Goal: Information Seeking & Learning: Learn about a topic

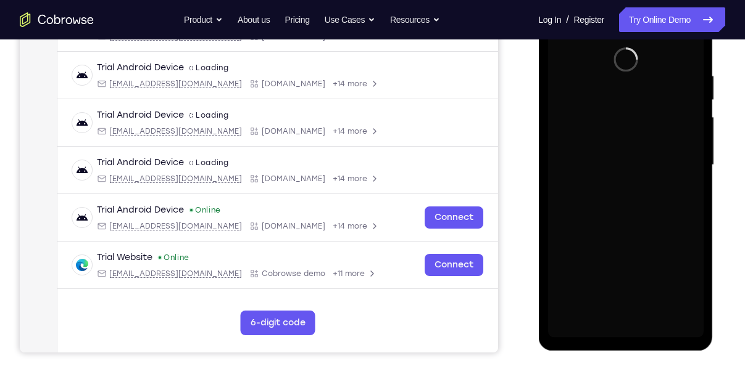
scroll to position [221, 0]
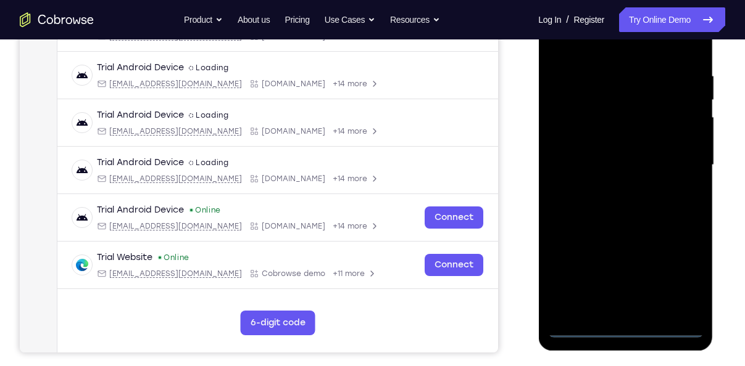
click at [622, 330] on div at bounding box center [624, 165] width 155 height 345
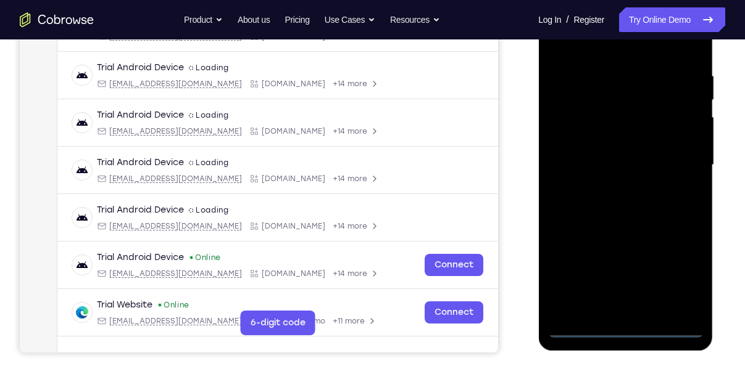
click at [622, 330] on div at bounding box center [624, 165] width 155 height 345
click at [675, 276] on div at bounding box center [624, 165] width 155 height 345
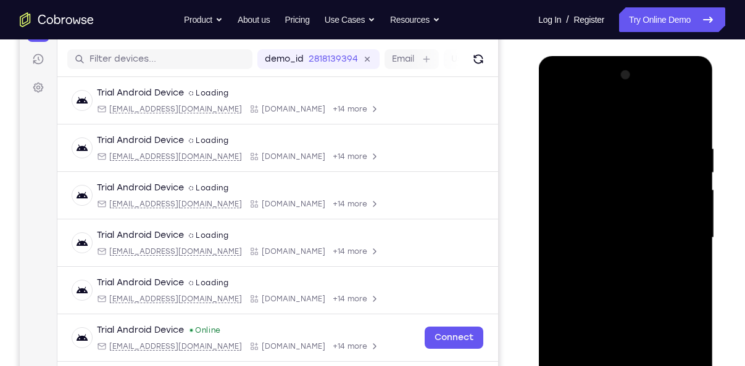
click at [611, 127] on div at bounding box center [624, 237] width 155 height 345
click at [666, 230] on div at bounding box center [624, 237] width 155 height 345
click at [604, 257] on div at bounding box center [624, 237] width 155 height 345
click at [614, 229] on div at bounding box center [624, 237] width 155 height 345
click at [636, 204] on div at bounding box center [624, 237] width 155 height 345
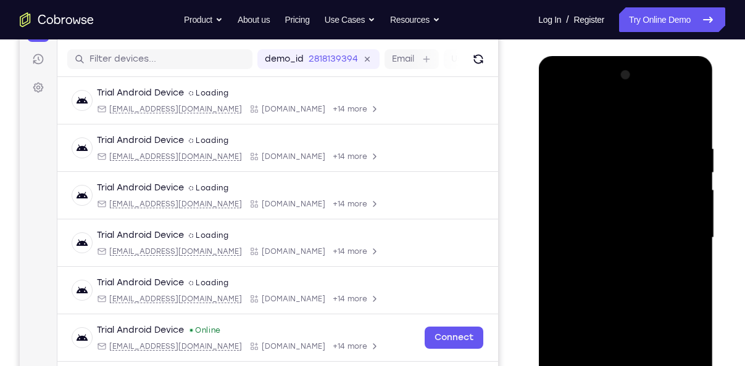
click at [650, 236] on div at bounding box center [624, 237] width 155 height 345
click at [650, 239] on div at bounding box center [624, 237] width 155 height 345
click at [667, 240] on div at bounding box center [624, 237] width 155 height 345
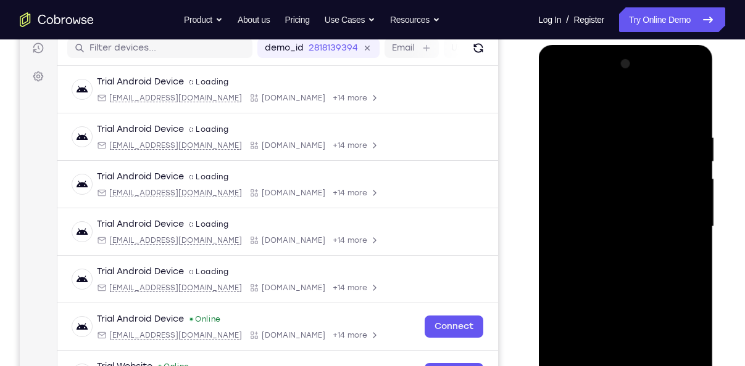
scroll to position [159, 0]
click at [694, 120] on div at bounding box center [624, 226] width 155 height 345
click at [693, 126] on div at bounding box center [624, 226] width 155 height 345
click at [643, 130] on div at bounding box center [624, 226] width 155 height 345
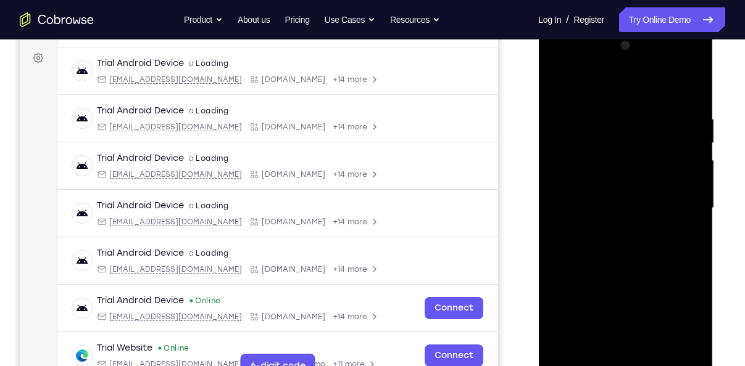
scroll to position [167, 0]
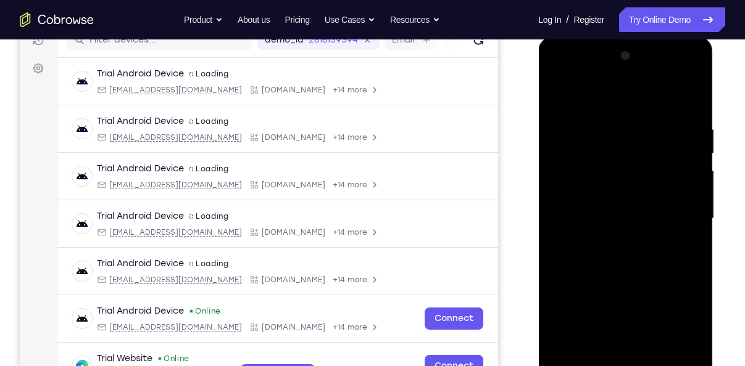
click at [568, 105] on div at bounding box center [624, 218] width 155 height 345
click at [568, 101] on div at bounding box center [624, 218] width 155 height 345
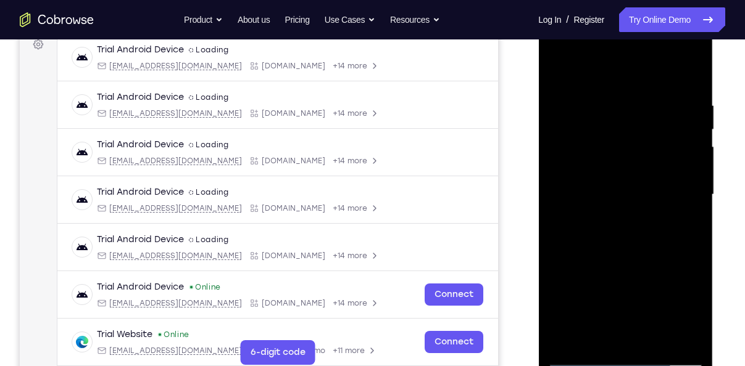
scroll to position [191, 0]
drag, startPoint x: 661, startPoint y: 191, endPoint x: 593, endPoint y: 197, distance: 68.1
click at [593, 197] on div at bounding box center [624, 194] width 155 height 345
drag, startPoint x: 674, startPoint y: 198, endPoint x: 611, endPoint y: 201, distance: 63.0
click at [611, 201] on div at bounding box center [624, 194] width 155 height 345
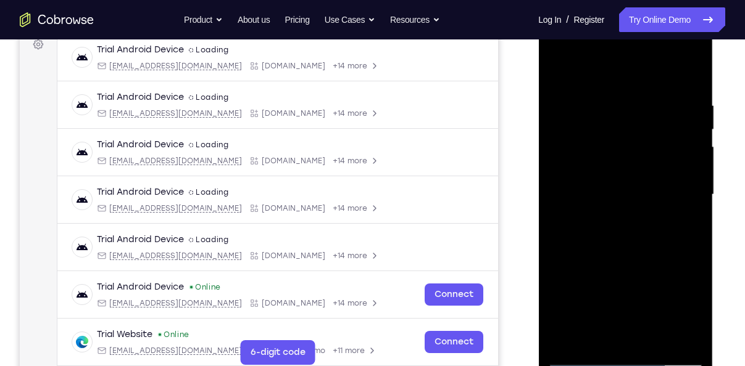
drag, startPoint x: 629, startPoint y: 196, endPoint x: 680, endPoint y: 196, distance: 51.2
click at [680, 196] on div at bounding box center [624, 194] width 155 height 345
click at [684, 192] on div at bounding box center [624, 194] width 155 height 345
click at [642, 186] on div at bounding box center [624, 194] width 155 height 345
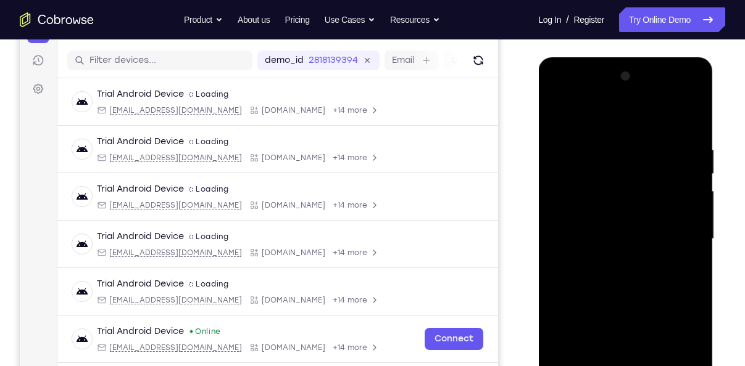
scroll to position [140, 0]
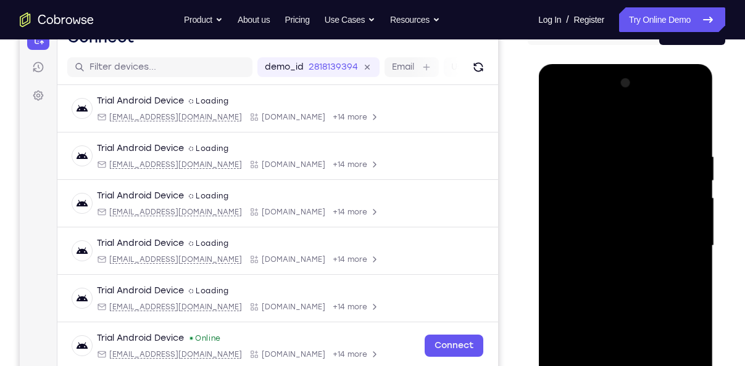
drag, startPoint x: 612, startPoint y: 236, endPoint x: 682, endPoint y: 237, distance: 70.3
click at [682, 237] on div at bounding box center [624, 245] width 155 height 345
click at [670, 238] on div at bounding box center [624, 245] width 155 height 345
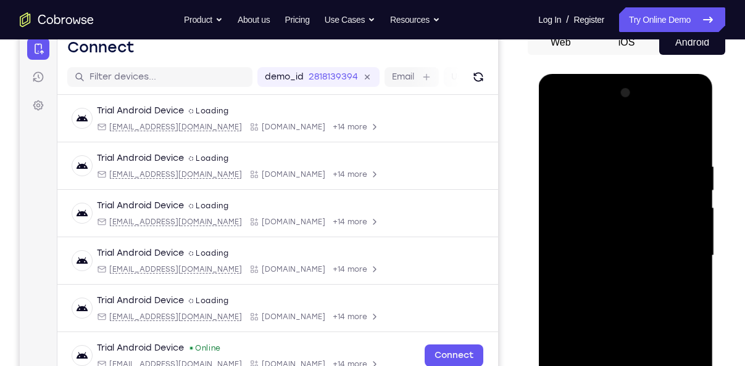
scroll to position [120, 0]
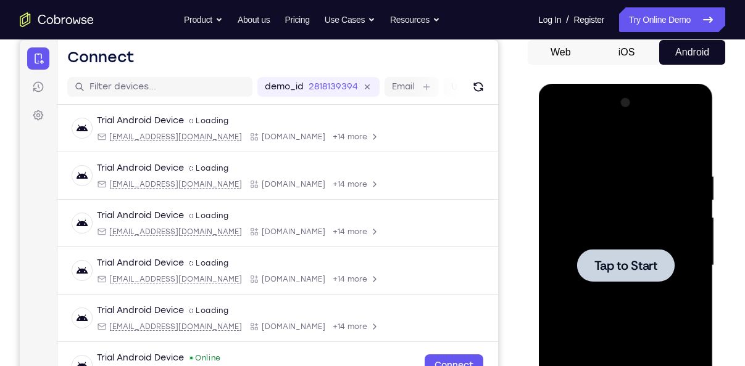
click at [667, 289] on div at bounding box center [624, 265] width 155 height 345
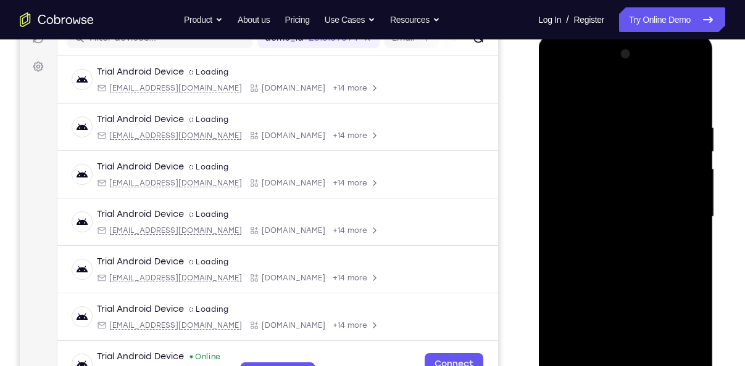
scroll to position [209, 0]
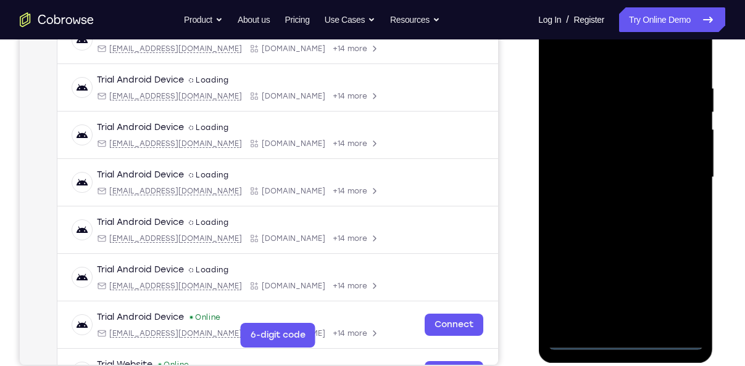
click at [626, 337] on div at bounding box center [624, 177] width 155 height 345
click at [670, 292] on div at bounding box center [624, 177] width 155 height 345
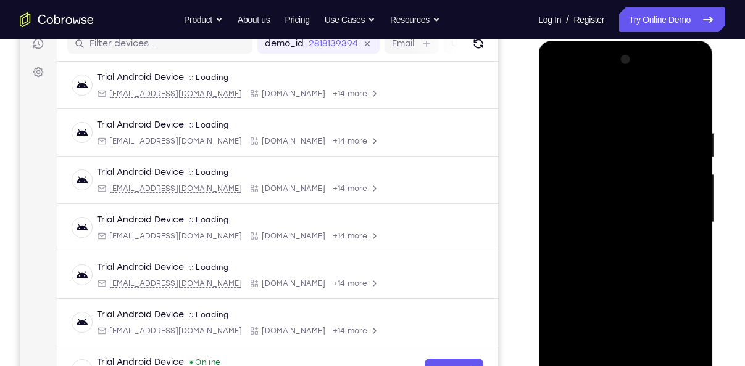
scroll to position [149, 0]
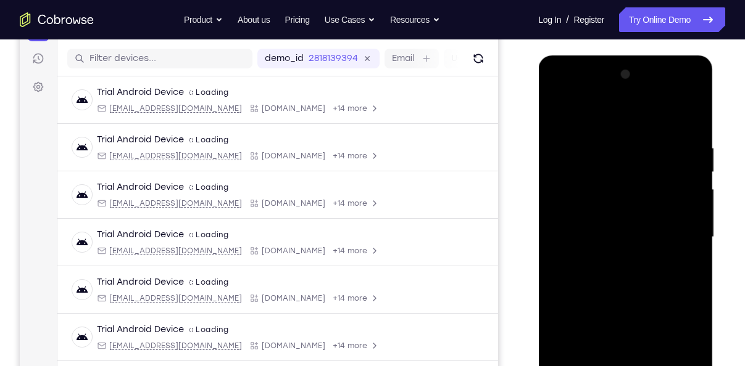
click at [589, 122] on div at bounding box center [624, 237] width 155 height 345
click at [687, 236] on div at bounding box center [624, 237] width 155 height 345
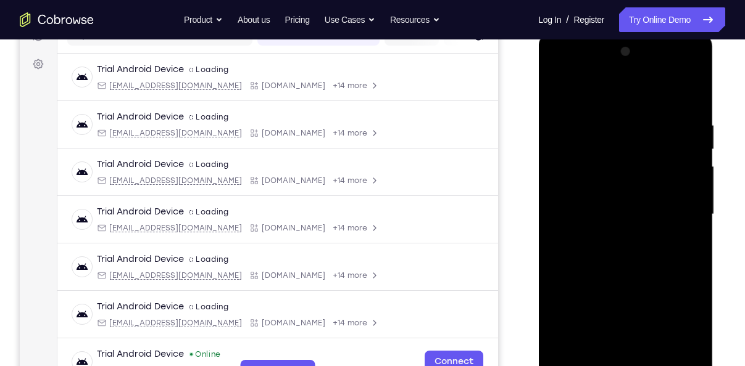
scroll to position [172, 0]
click at [609, 238] on div at bounding box center [624, 213] width 155 height 345
click at [598, 202] on div at bounding box center [624, 213] width 155 height 345
click at [617, 188] on div at bounding box center [624, 213] width 155 height 345
click at [617, 209] on div at bounding box center [624, 213] width 155 height 345
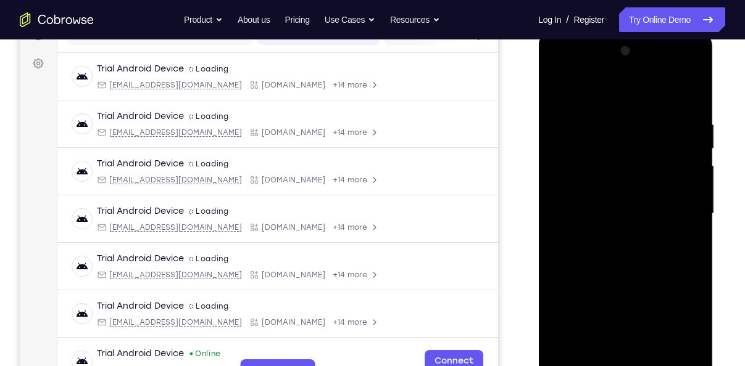
click at [601, 258] on div at bounding box center [624, 213] width 155 height 345
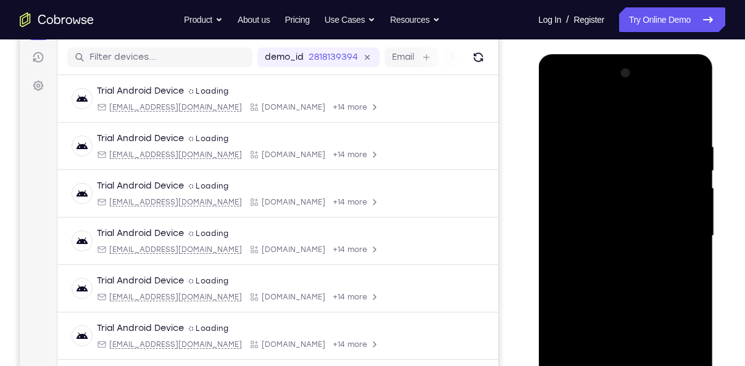
scroll to position [163, 0]
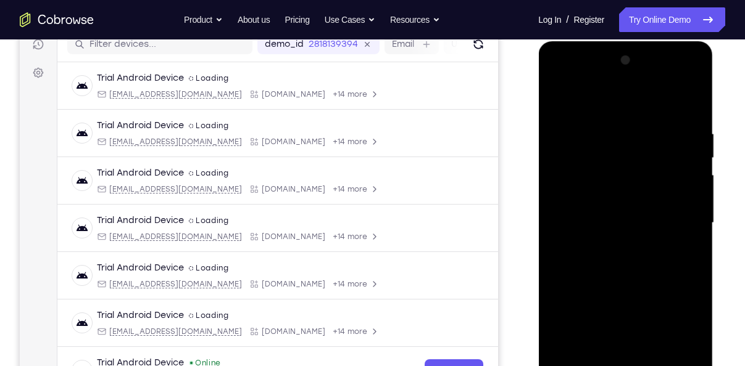
click at [612, 278] on div at bounding box center [624, 223] width 155 height 345
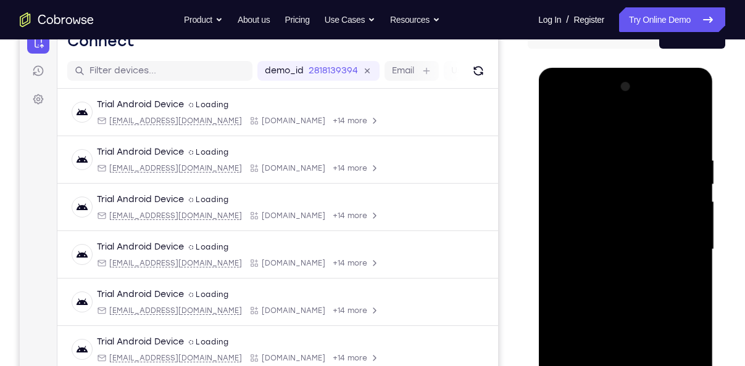
scroll to position [132, 0]
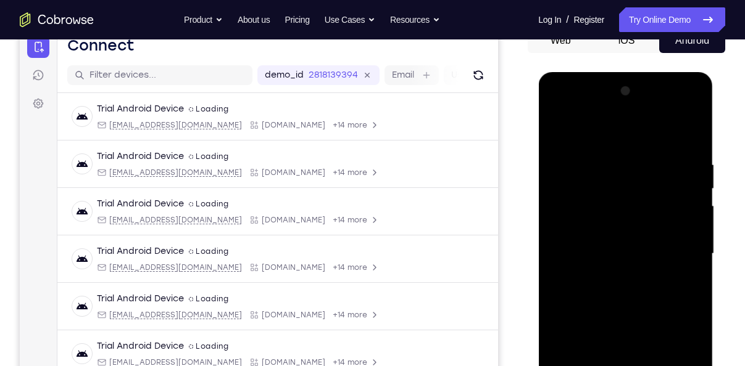
click at [693, 121] on div at bounding box center [624, 253] width 155 height 345
click at [591, 129] on div at bounding box center [624, 253] width 155 height 345
click at [696, 129] on div at bounding box center [624, 253] width 155 height 345
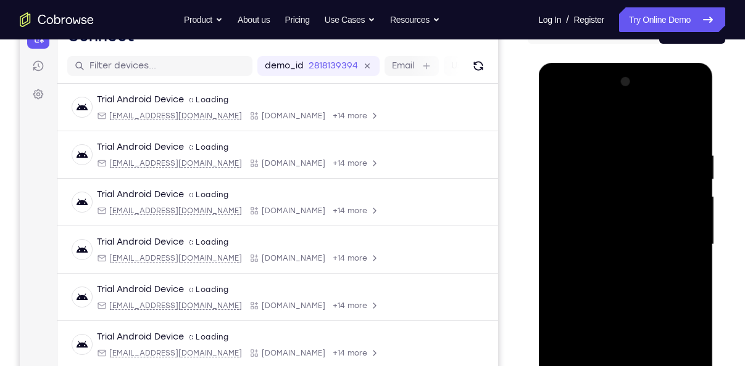
scroll to position [143, 0]
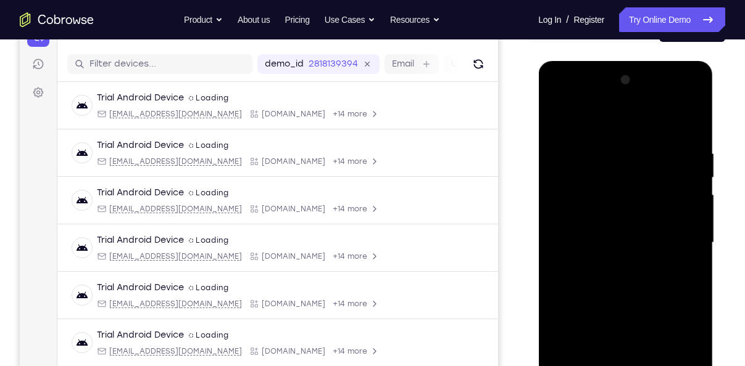
drag, startPoint x: 629, startPoint y: 318, endPoint x: 655, endPoint y: 209, distance: 112.2
click at [655, 209] on div at bounding box center [624, 242] width 155 height 345
click at [601, 305] on div at bounding box center [624, 242] width 155 height 345
drag, startPoint x: 621, startPoint y: 312, endPoint x: 643, endPoint y: 240, distance: 75.3
click at [643, 240] on div at bounding box center [624, 242] width 155 height 345
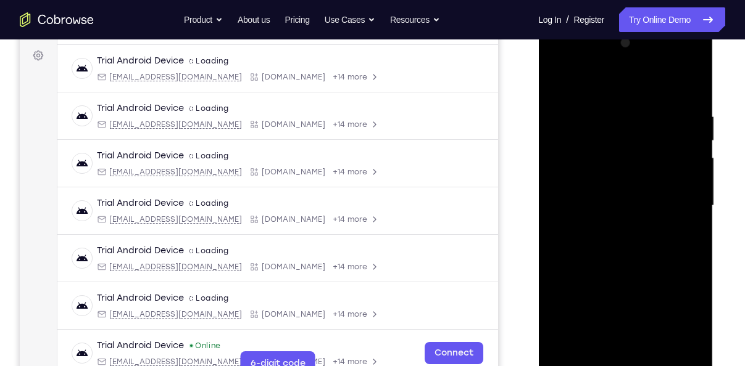
scroll to position [181, 0]
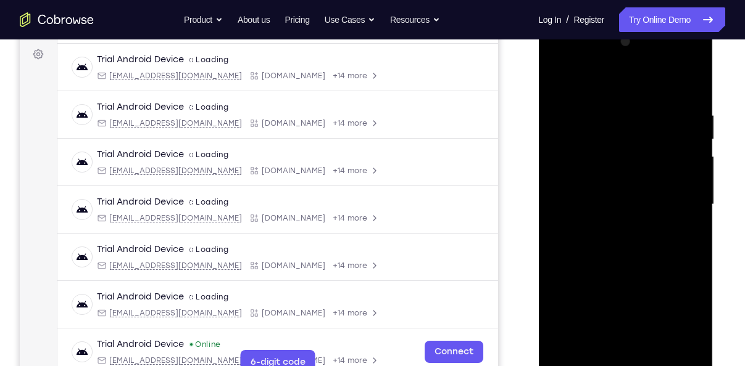
drag, startPoint x: 653, startPoint y: 259, endPoint x: 646, endPoint y: 312, distance: 53.5
click at [646, 312] on div at bounding box center [624, 204] width 155 height 345
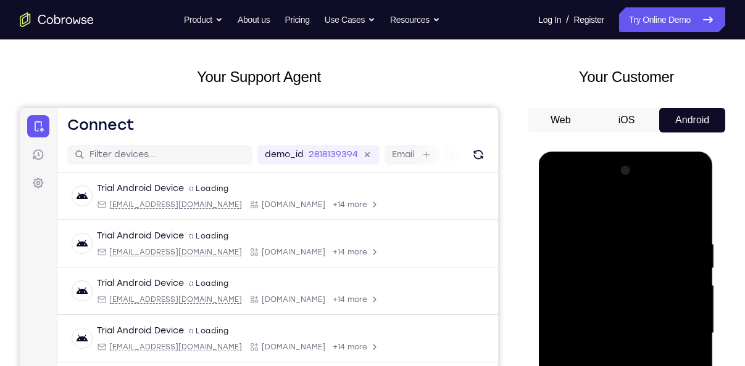
scroll to position [53, 0]
drag, startPoint x: 625, startPoint y: 250, endPoint x: 602, endPoint y: 324, distance: 77.5
click at [602, 324] on div at bounding box center [624, 332] width 155 height 345
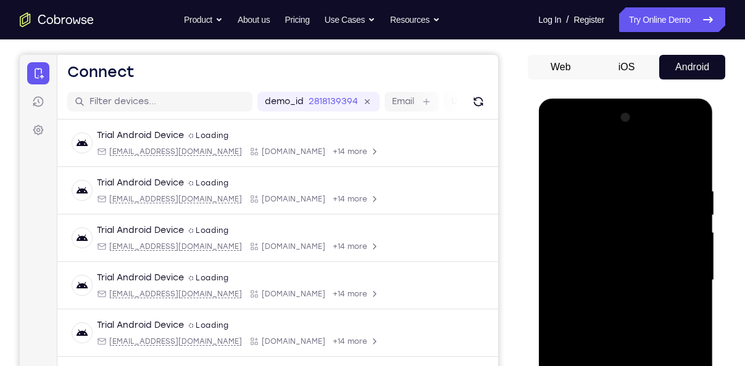
scroll to position [110, 0]
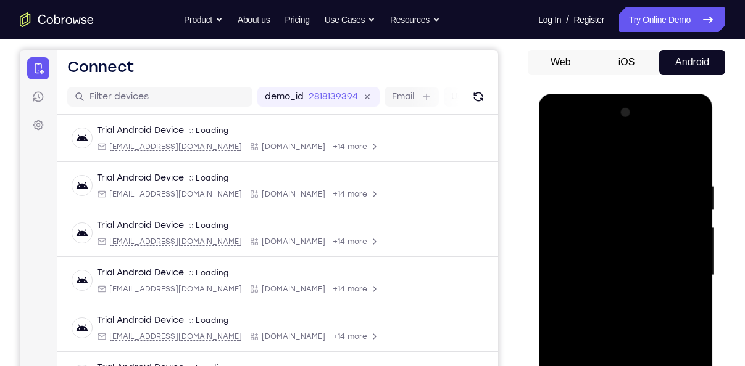
drag, startPoint x: 611, startPoint y: 207, endPoint x: 627, endPoint y: 141, distance: 68.1
click at [627, 141] on div at bounding box center [624, 275] width 155 height 345
drag, startPoint x: 634, startPoint y: 225, endPoint x: 616, endPoint y: 321, distance: 97.8
click at [616, 321] on div at bounding box center [624, 275] width 155 height 345
drag, startPoint x: 611, startPoint y: 281, endPoint x: 616, endPoint y: 265, distance: 17.0
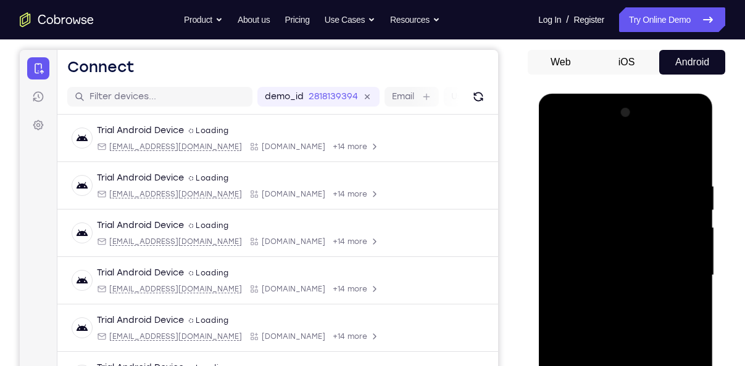
click at [616, 265] on div at bounding box center [624, 275] width 155 height 345
drag, startPoint x: 605, startPoint y: 289, endPoint x: 613, endPoint y: 219, distance: 70.9
click at [613, 219] on div at bounding box center [624, 275] width 155 height 345
drag, startPoint x: 637, startPoint y: 265, endPoint x: 656, endPoint y: 191, distance: 76.5
click at [656, 191] on div at bounding box center [624, 275] width 155 height 345
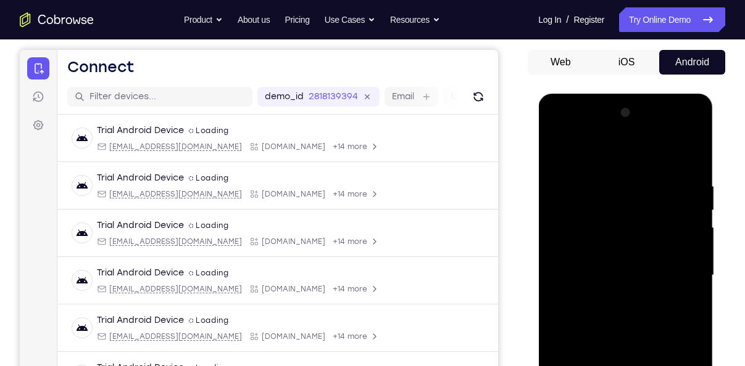
drag, startPoint x: 642, startPoint y: 257, endPoint x: 660, endPoint y: 163, distance: 95.6
click at [660, 163] on div at bounding box center [624, 275] width 155 height 345
drag, startPoint x: 618, startPoint y: 272, endPoint x: 643, endPoint y: 210, distance: 67.0
click at [643, 210] on div at bounding box center [624, 275] width 155 height 345
drag, startPoint x: 648, startPoint y: 279, endPoint x: 663, endPoint y: 225, distance: 56.3
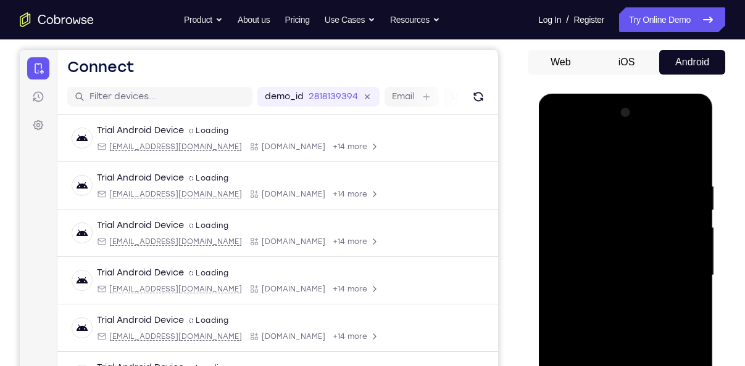
click at [663, 225] on div at bounding box center [624, 275] width 155 height 345
drag, startPoint x: 623, startPoint y: 262, endPoint x: 667, endPoint y: 154, distance: 116.2
click at [667, 154] on div at bounding box center [624, 275] width 155 height 345
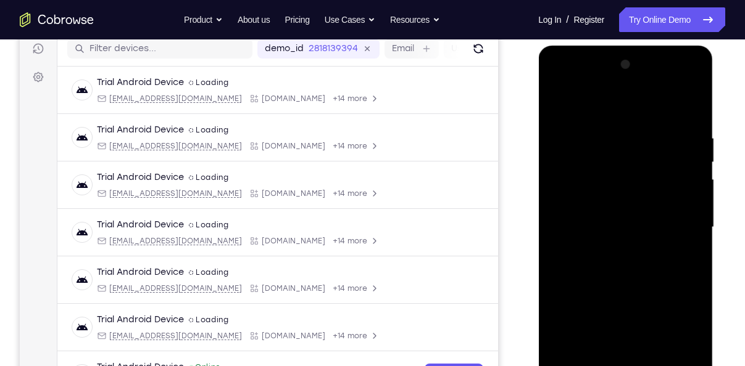
scroll to position [159, 0]
drag, startPoint x: 626, startPoint y: 307, endPoint x: 571, endPoint y: 355, distance: 73.0
click at [571, 355] on div at bounding box center [624, 226] width 155 height 345
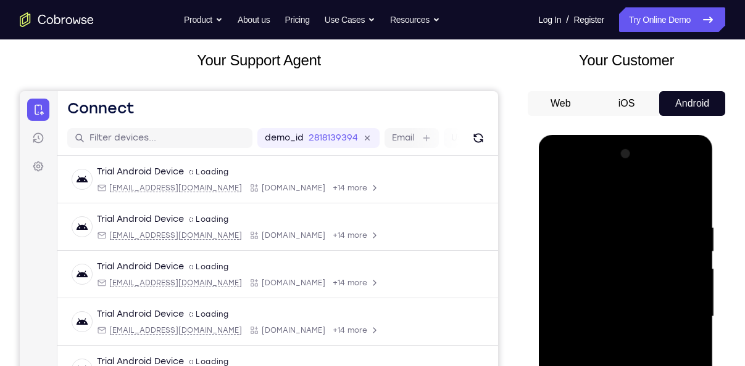
scroll to position [69, 0]
drag, startPoint x: 592, startPoint y: 214, endPoint x: 571, endPoint y: 299, distance: 87.5
click at [571, 299] on div at bounding box center [624, 316] width 155 height 345
drag, startPoint x: 613, startPoint y: 232, endPoint x: 618, endPoint y: 330, distance: 98.2
click at [618, 330] on div at bounding box center [624, 316] width 155 height 345
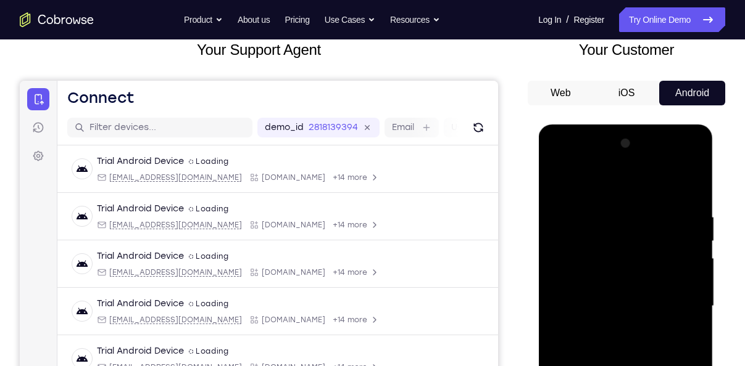
scroll to position [79, 0]
click at [620, 294] on div at bounding box center [624, 306] width 155 height 345
drag, startPoint x: 634, startPoint y: 239, endPoint x: 633, endPoint y: 304, distance: 64.8
click at [633, 304] on div at bounding box center [624, 306] width 155 height 345
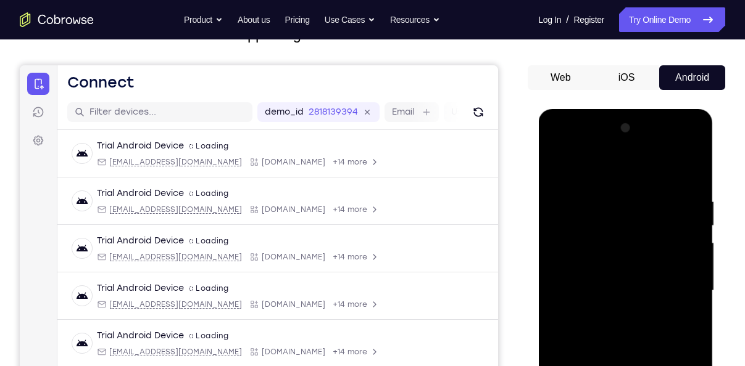
scroll to position [96, 0]
drag, startPoint x: 633, startPoint y: 287, endPoint x: 638, endPoint y: 270, distance: 18.0
click at [638, 270] on div at bounding box center [624, 290] width 155 height 345
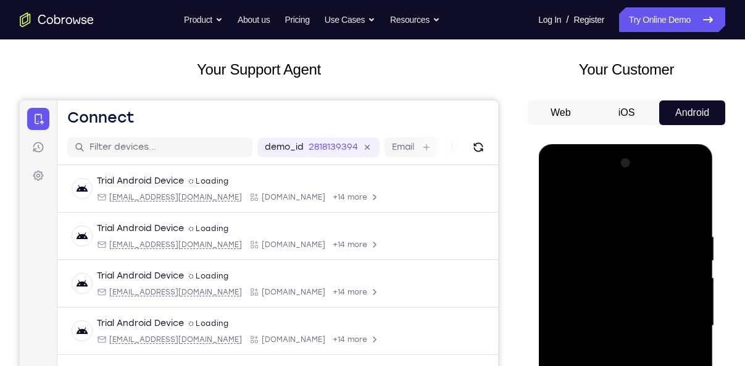
scroll to position [59, 0]
click at [555, 199] on div at bounding box center [624, 326] width 155 height 345
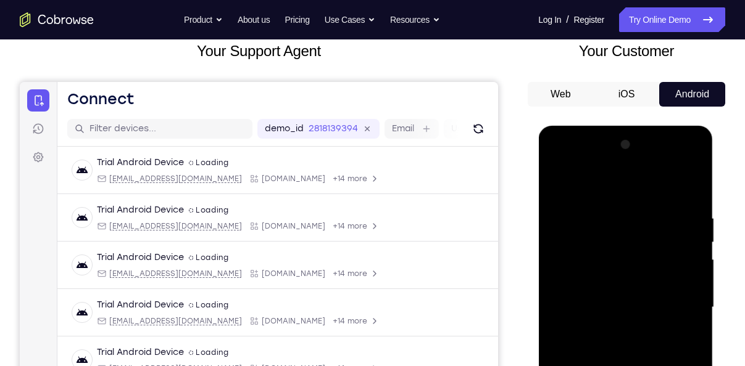
scroll to position [79, 0]
drag, startPoint x: 581, startPoint y: 302, endPoint x: 593, endPoint y: 239, distance: 64.1
click at [593, 239] on div at bounding box center [624, 306] width 155 height 345
click at [577, 300] on div at bounding box center [624, 306] width 155 height 345
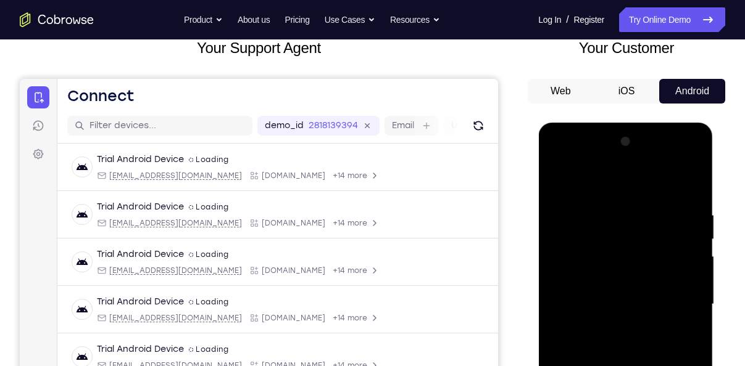
scroll to position [81, 0]
click at [556, 177] on div at bounding box center [624, 305] width 155 height 345
click at [553, 222] on div at bounding box center [624, 305] width 155 height 345
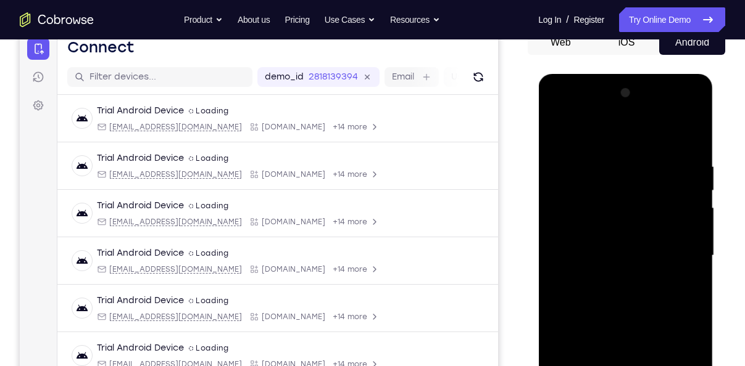
scroll to position [155, 0]
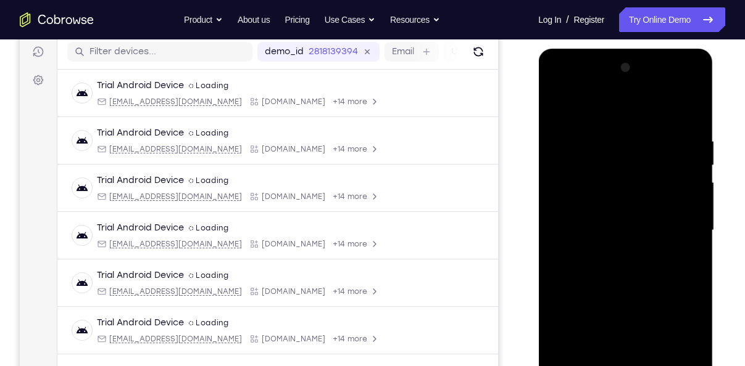
click at [693, 76] on div at bounding box center [624, 230] width 155 height 345
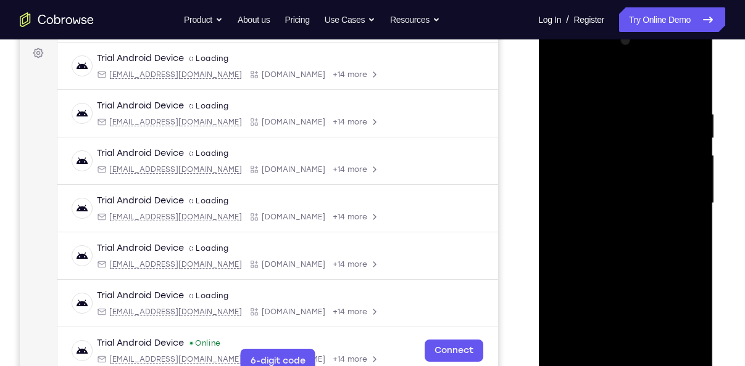
scroll to position [186, 0]
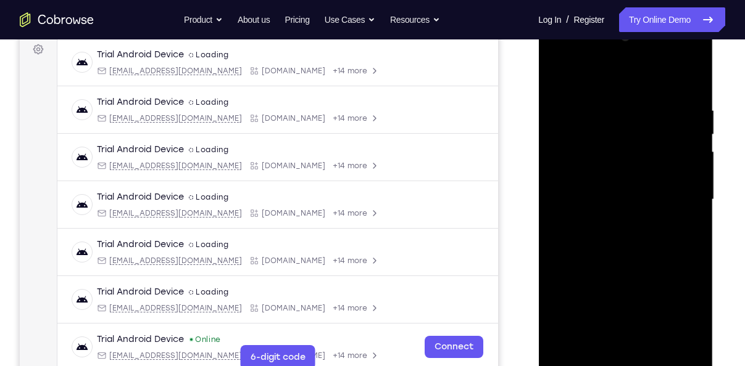
click at [564, 342] on div at bounding box center [624, 199] width 155 height 345
drag, startPoint x: 618, startPoint y: 217, endPoint x: 640, endPoint y: 125, distance: 94.0
click at [640, 125] on div at bounding box center [624, 199] width 155 height 345
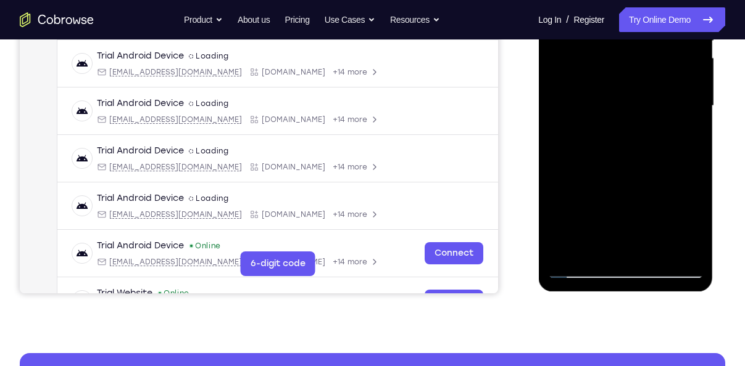
scroll to position [292, 0]
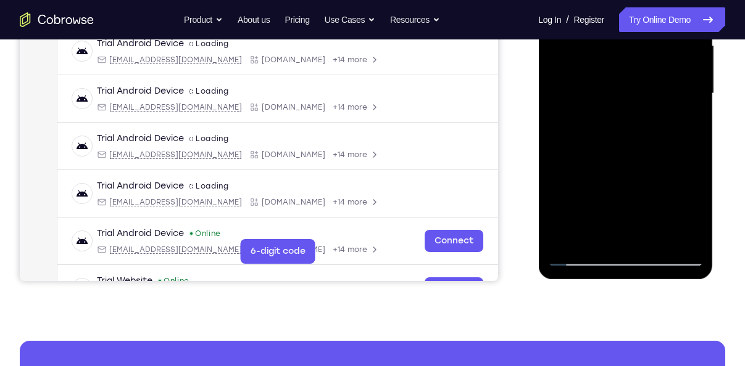
drag, startPoint x: 609, startPoint y: 175, endPoint x: 640, endPoint y: 62, distance: 117.6
click at [640, 62] on div at bounding box center [624, 93] width 155 height 345
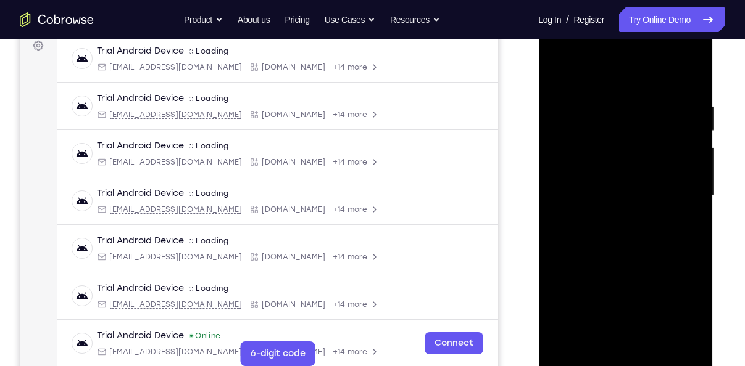
scroll to position [189, 0]
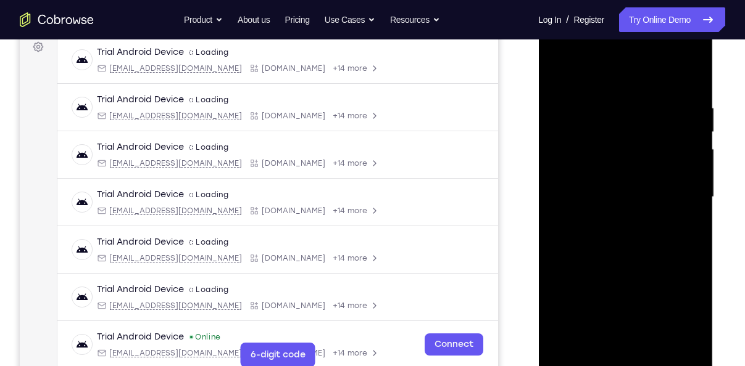
click at [594, 339] on div at bounding box center [624, 197] width 155 height 345
click at [629, 75] on div at bounding box center [624, 197] width 155 height 345
click at [681, 74] on div at bounding box center [624, 197] width 155 height 345
